Goal: Task Accomplishment & Management: Use online tool/utility

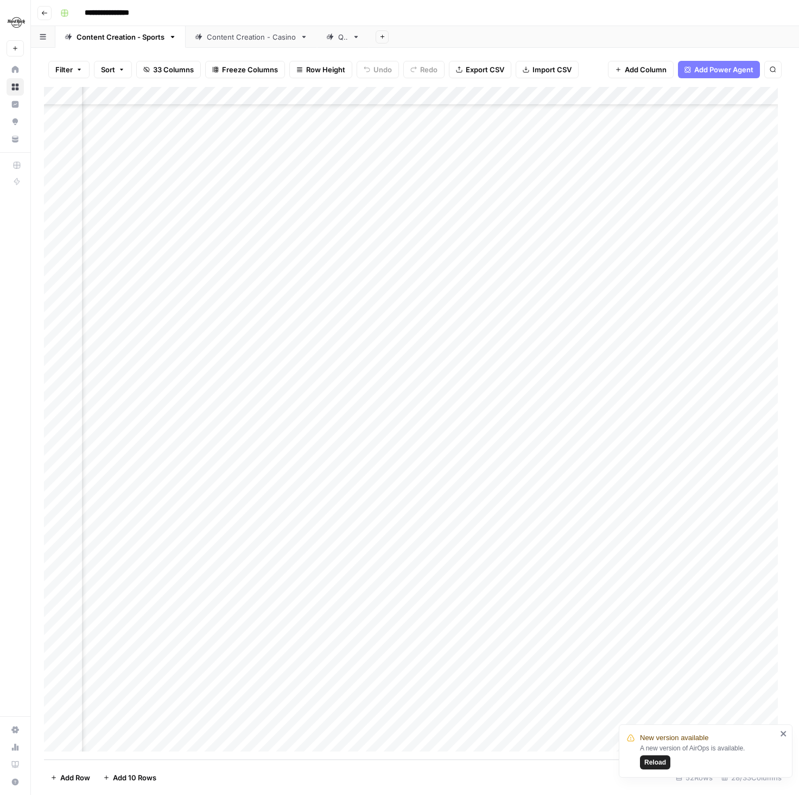
scroll to position [332, 0]
click at [430, 668] on div "Add Column" at bounding box center [415, 423] width 742 height 672
click at [433, 684] on div "Add Column" at bounding box center [415, 423] width 742 height 672
click at [433, 704] on div "Add Column" at bounding box center [415, 423] width 742 height 672
click at [433, 725] on div "Add Column" at bounding box center [415, 423] width 742 height 672
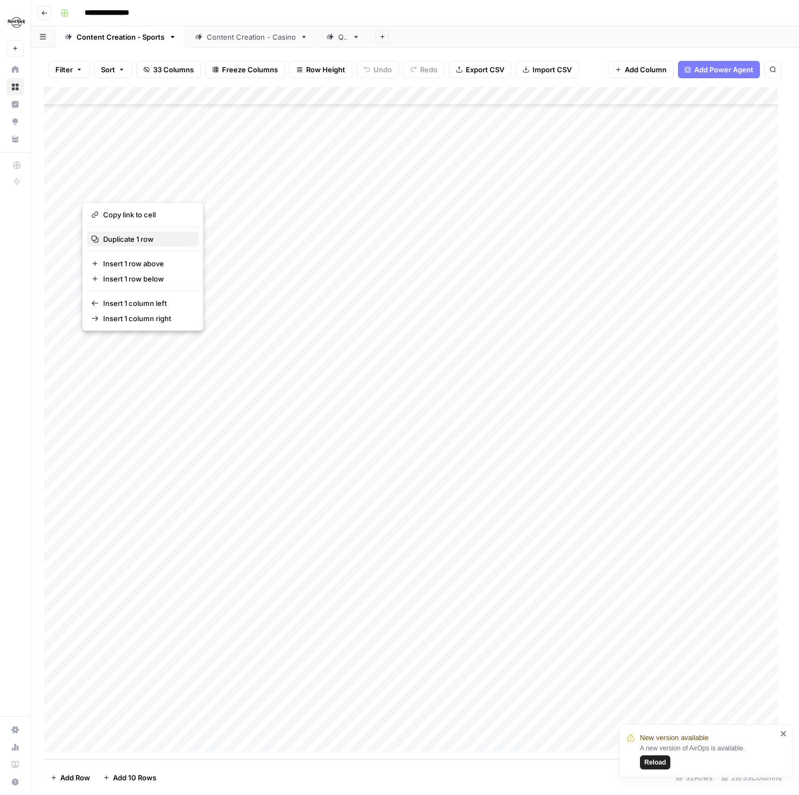
click at [136, 240] on span "Duplicate 1 row" at bounding box center [146, 239] width 87 height 11
click at [170, 186] on div "Add Column" at bounding box center [415, 423] width 742 height 672
drag, startPoint x: 230, startPoint y: 188, endPoint x: 208, endPoint y: 177, distance: 24.3
click at [208, 177] on div "Add Column" at bounding box center [415, 423] width 742 height 672
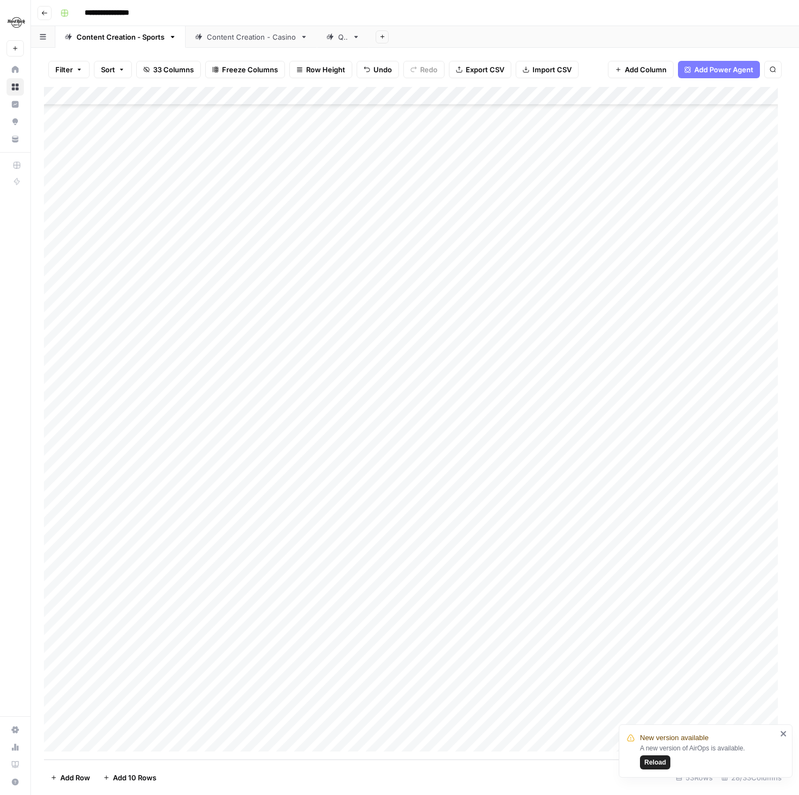
click at [208, 191] on div "Add Column" at bounding box center [415, 423] width 742 height 672
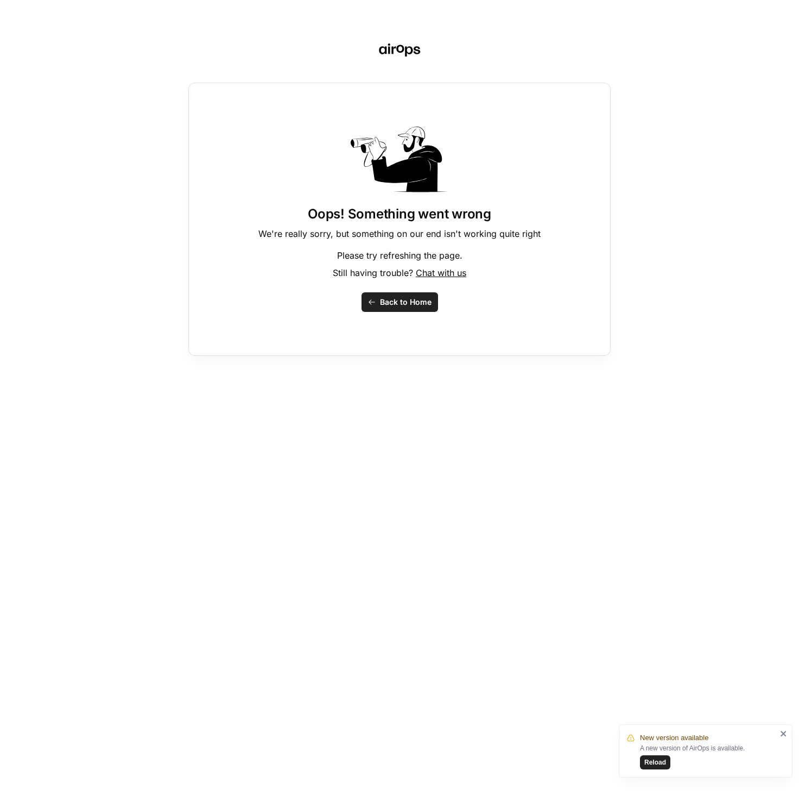
click at [396, 295] on button "Back to Home" at bounding box center [400, 302] width 77 height 20
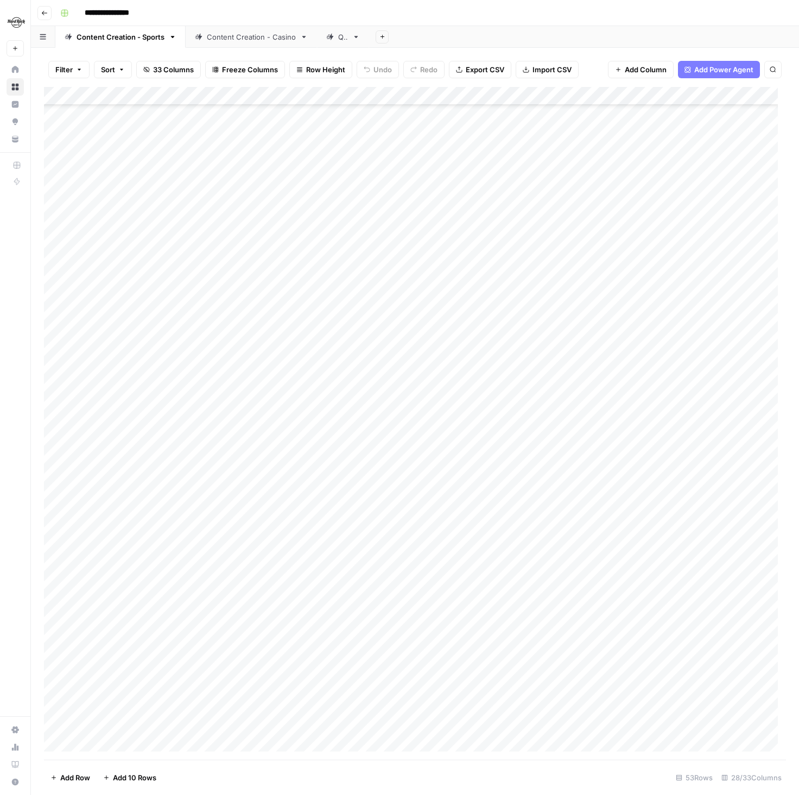
scroll to position [350, 0]
drag, startPoint x: 46, startPoint y: 374, endPoint x: 94, endPoint y: 728, distance: 356.8
click at [94, 728] on div "Add Column" at bounding box center [415, 423] width 742 height 672
click at [168, 721] on div "Add Column" at bounding box center [415, 423] width 742 height 672
click at [116, 721] on div "Add Column" at bounding box center [415, 423] width 742 height 672
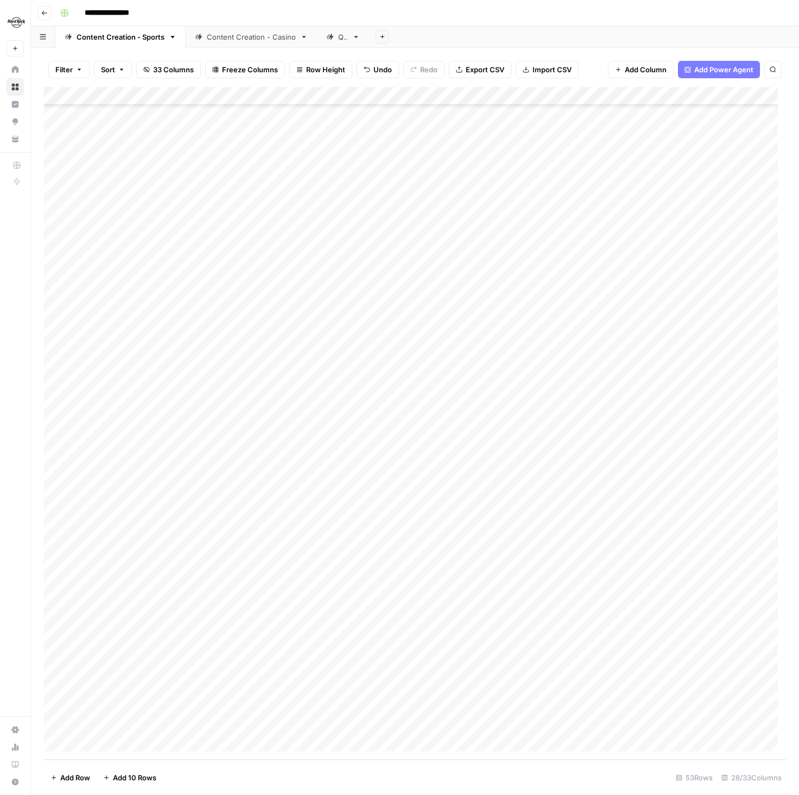
click at [116, 721] on body "**********" at bounding box center [399, 397] width 799 height 795
drag, startPoint x: 112, startPoint y: 723, endPoint x: 83, endPoint y: 719, distance: 30.1
click at [83, 719] on textarea "**********" at bounding box center [168, 724] width 174 height 15
type textarea "**********"
click at [211, 667] on div "Add Column" at bounding box center [415, 423] width 742 height 672
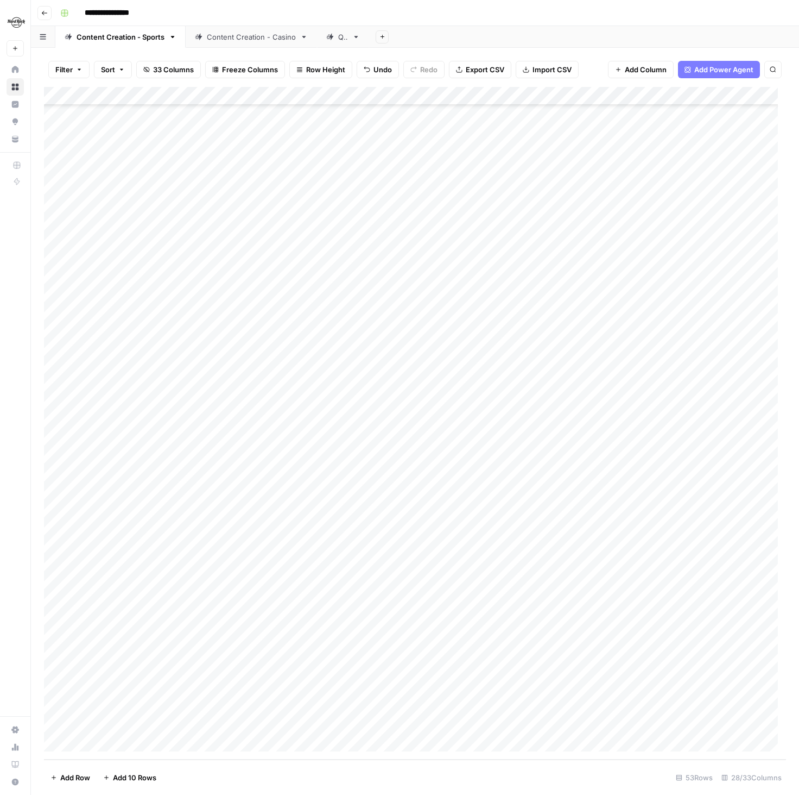
click at [302, 724] on div "Add Column" at bounding box center [415, 423] width 742 height 672
click at [379, 726] on div "Add Column" at bounding box center [415, 423] width 742 height 672
click at [116, 745] on div "Add Column" at bounding box center [415, 423] width 742 height 672
click at [113, 722] on div "Add Column" at bounding box center [415, 423] width 742 height 672
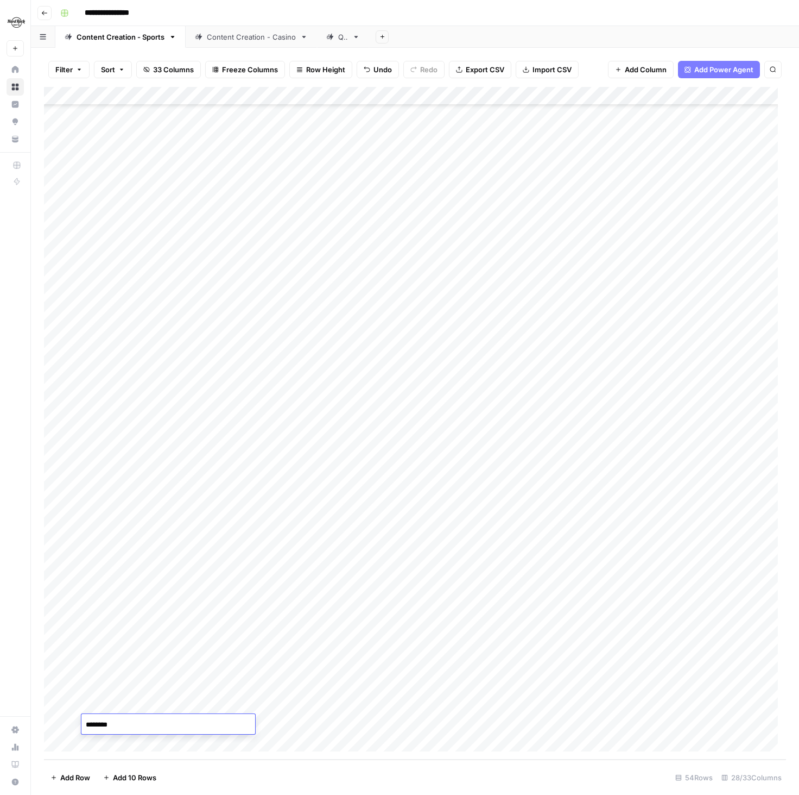
type textarea "*********"
type input "odds"
click at [299, 763] on button "Odds/Events" at bounding box center [289, 765] width 52 height 13
click at [392, 724] on div "Add Column" at bounding box center [415, 423] width 742 height 672
